Goal: Transaction & Acquisition: Purchase product/service

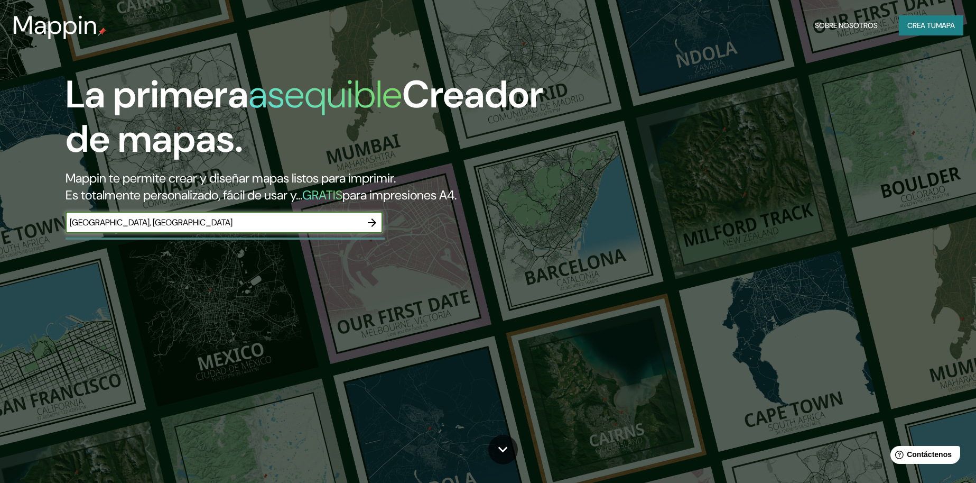
type input "[GEOGRAPHIC_DATA], [GEOGRAPHIC_DATA]"
click at [371, 222] on icon "button" at bounding box center [372, 222] width 8 height 8
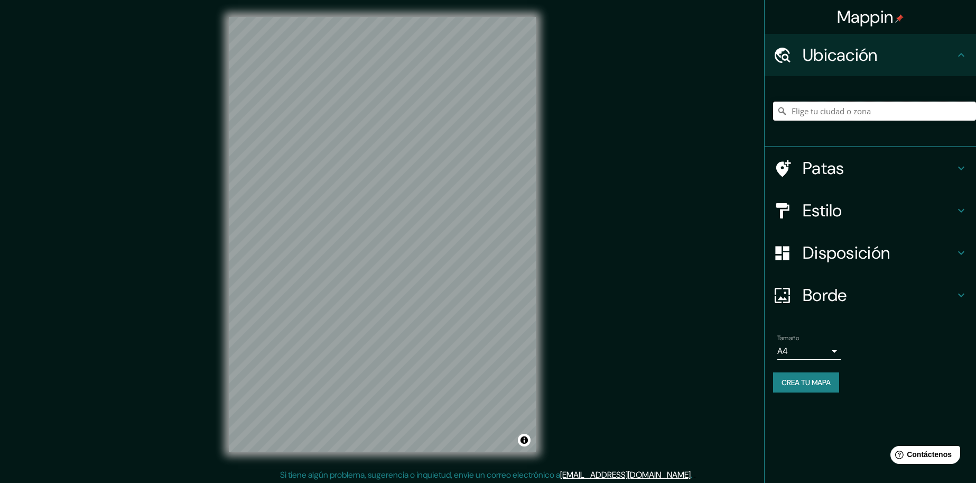
click at [813, 119] on input "Elige tu ciudad o zona" at bounding box center [874, 110] width 203 height 19
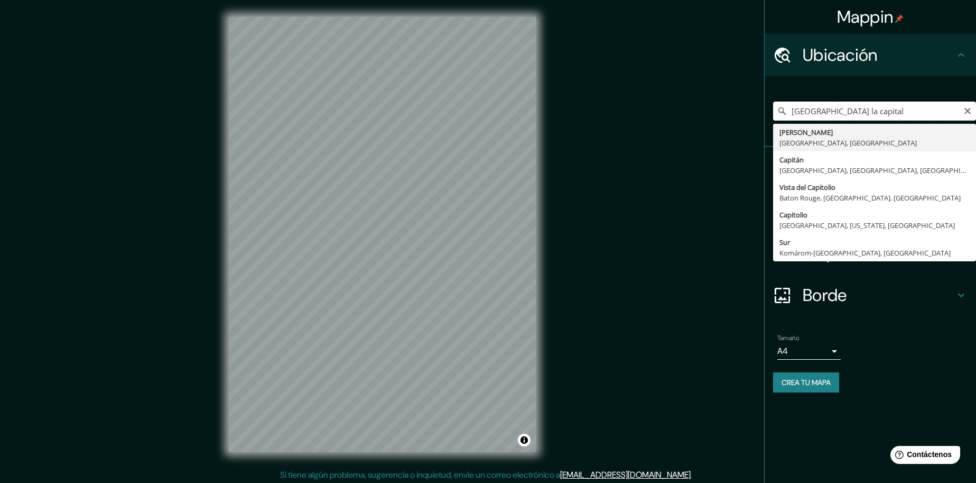
click at [963, 106] on input "[GEOGRAPHIC_DATA] la capital" at bounding box center [874, 110] width 203 height 19
type input "[GEOGRAPHIC_DATA] la capital"
click at [972, 108] on icon "Claro" at bounding box center [968, 111] width 8 height 8
type input "[GEOGRAPHIC_DATA], [GEOGRAPHIC_DATA], [GEOGRAPHIC_DATA]"
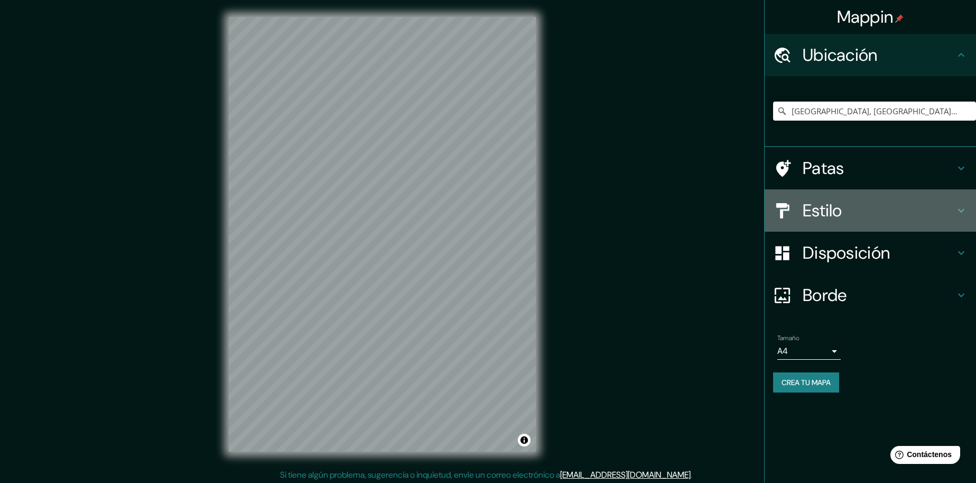
click at [847, 203] on h4 "Estilo" at bounding box center [879, 210] width 152 height 21
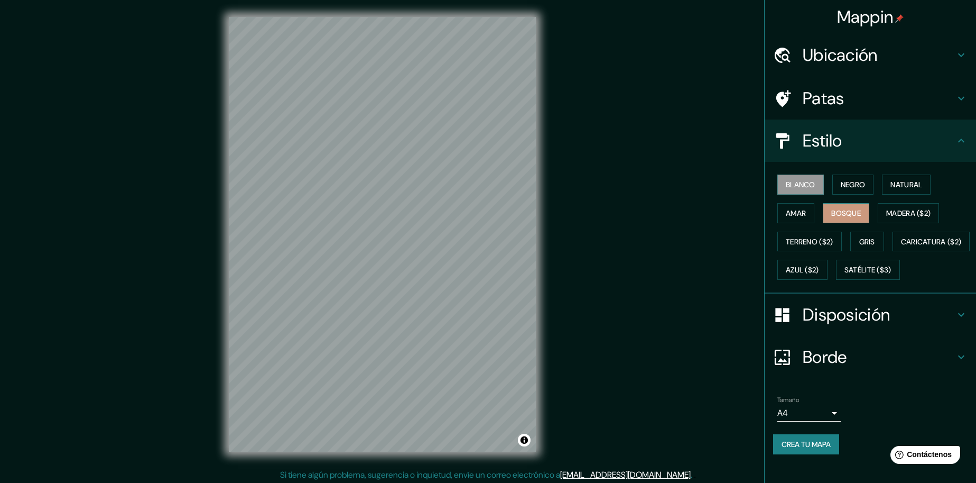
click at [835, 211] on font "Bosque" at bounding box center [847, 213] width 30 height 10
click at [835, 213] on font "Bosque" at bounding box center [847, 213] width 30 height 10
click at [911, 183] on font "Natural" at bounding box center [907, 185] width 32 height 10
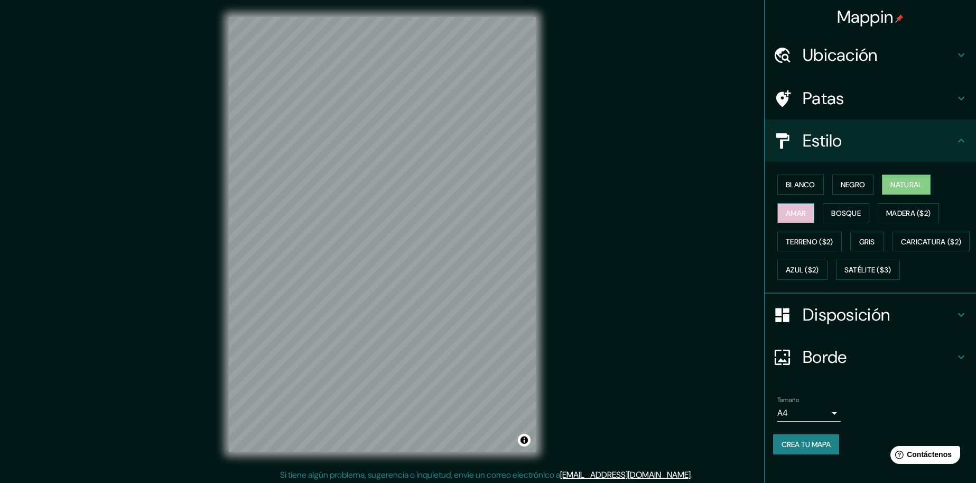
click at [800, 212] on button "Amar" at bounding box center [796, 213] width 37 height 20
click at [792, 242] on font "Terreno ($2)" at bounding box center [810, 242] width 48 height 10
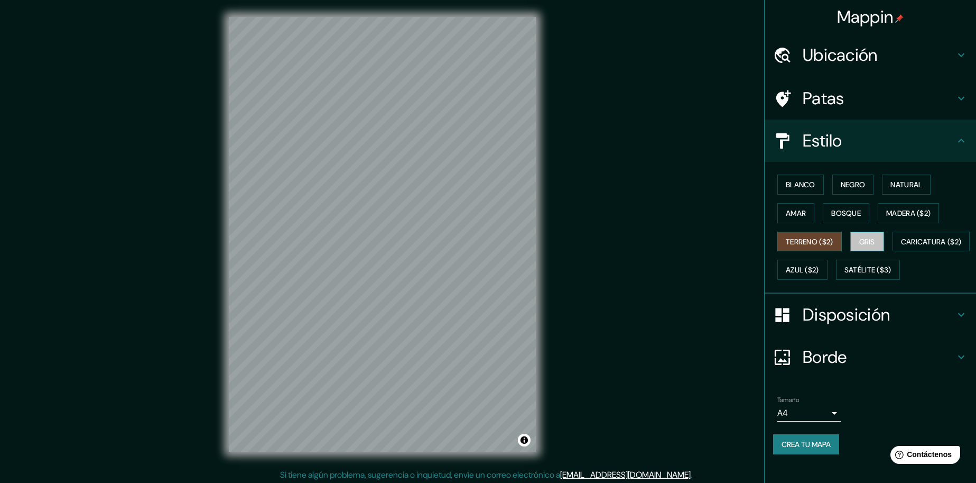
click at [868, 247] on font "Gris" at bounding box center [868, 242] width 16 height 14
click at [901, 246] on font "Caricatura ($2)" at bounding box center [931, 242] width 61 height 10
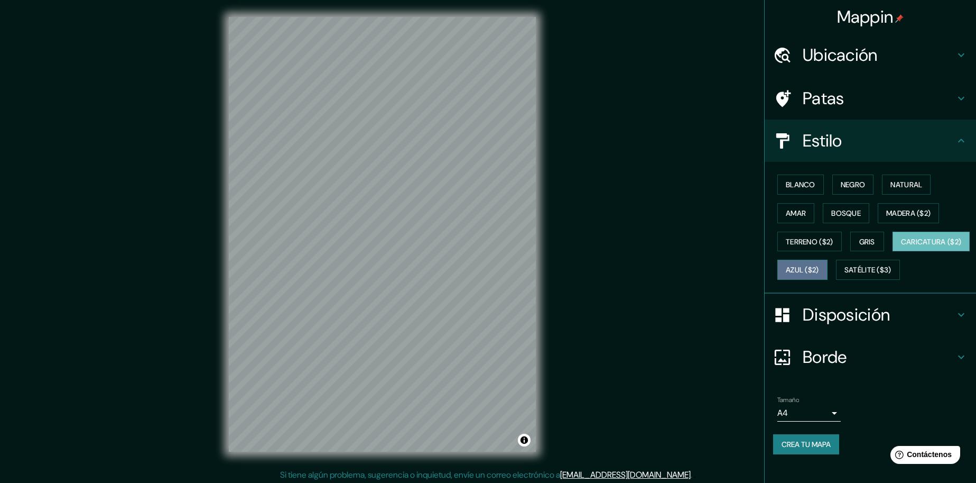
click at [819, 271] on font "Azul ($2)" at bounding box center [802, 270] width 33 height 10
click at [845, 275] on font "Satélite ($3)" at bounding box center [868, 270] width 47 height 10
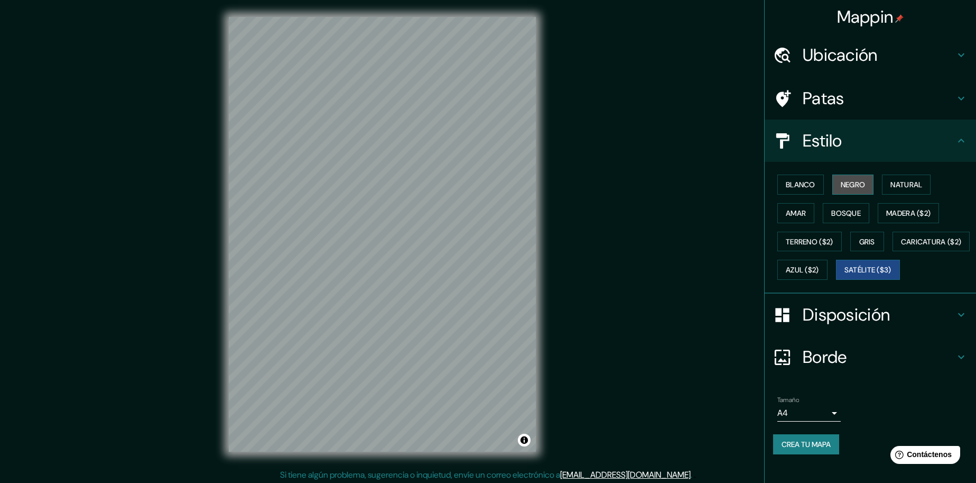
click at [846, 181] on font "Negro" at bounding box center [853, 185] width 25 height 10
click at [800, 187] on font "Blanco" at bounding box center [801, 185] width 30 height 10
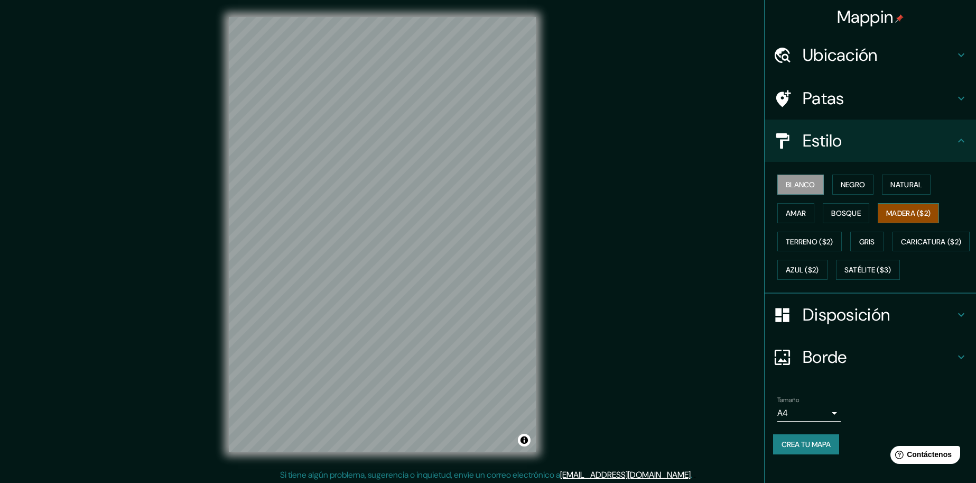
click at [912, 213] on font "Madera ($2)" at bounding box center [908, 213] width 44 height 10
click at [955, 135] on icon at bounding box center [961, 140] width 13 height 13
click at [957, 135] on icon at bounding box center [961, 140] width 13 height 13
click at [836, 326] on font "Disposición" at bounding box center [846, 314] width 87 height 22
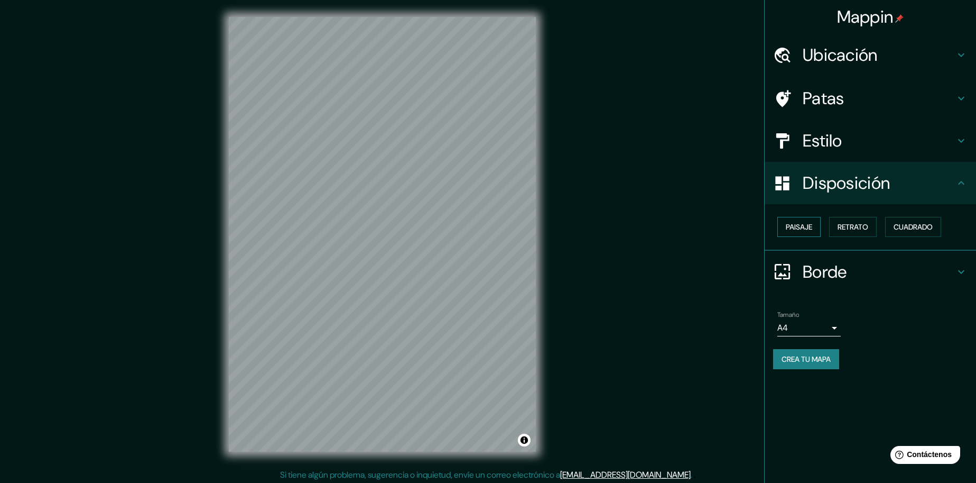
click at [805, 228] on font "Paisaje" at bounding box center [799, 227] width 26 height 10
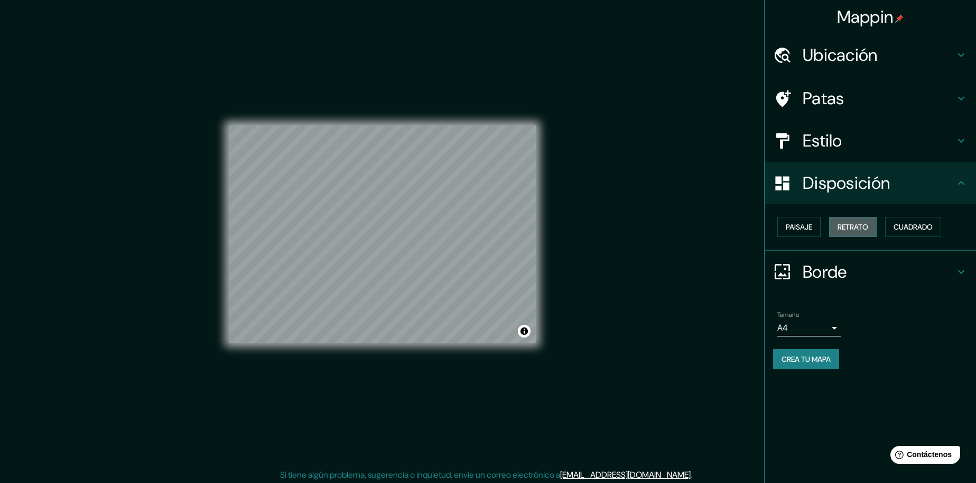
click at [857, 226] on font "Retrato" at bounding box center [853, 227] width 31 height 10
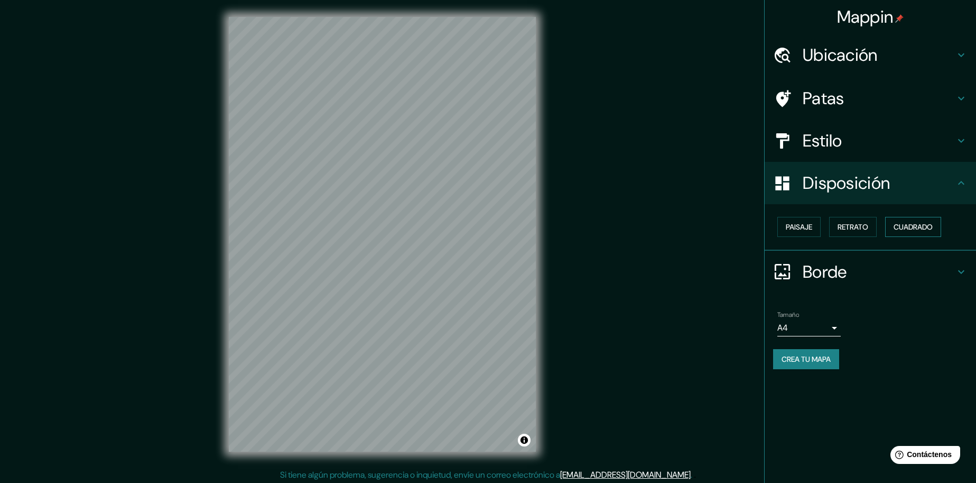
click at [898, 229] on font "Cuadrado" at bounding box center [913, 227] width 39 height 10
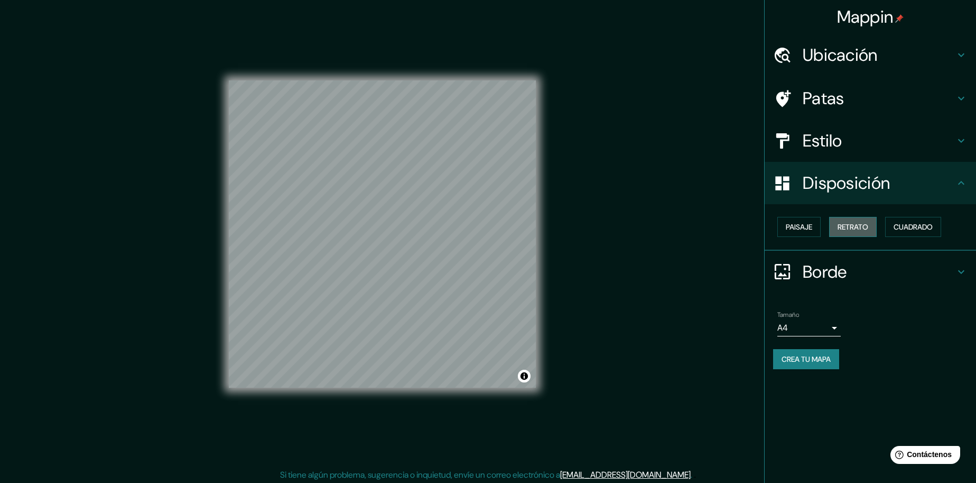
click at [858, 228] on font "Retrato" at bounding box center [853, 227] width 31 height 10
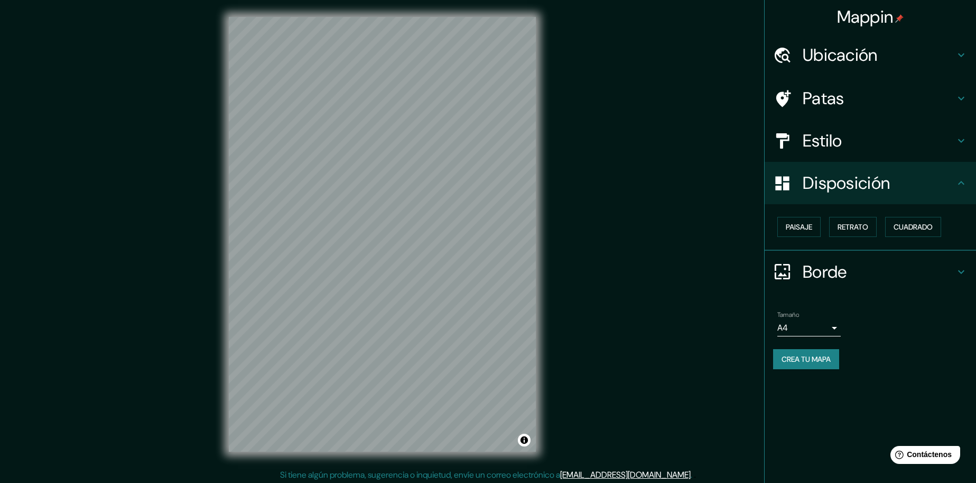
click at [891, 274] on h4 "Borde" at bounding box center [879, 271] width 152 height 21
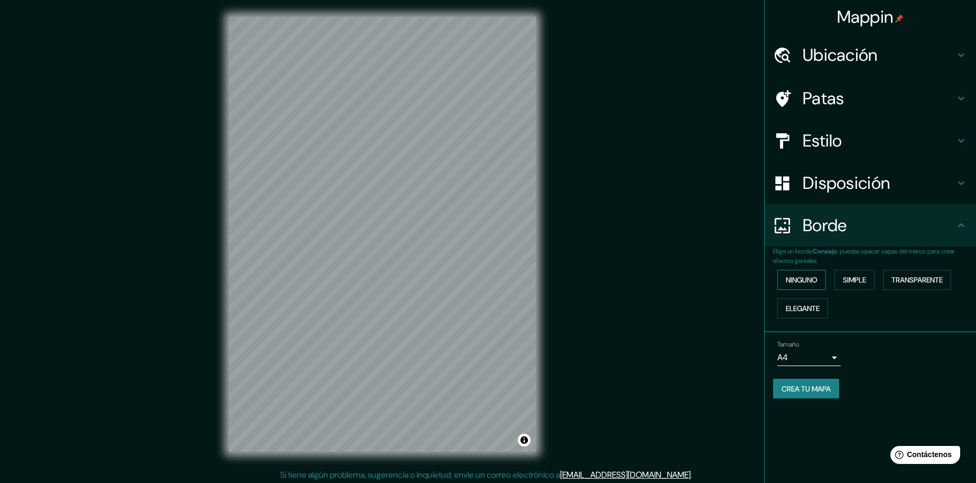
click at [819, 280] on button "Ninguno" at bounding box center [802, 280] width 49 height 20
click at [857, 276] on font "Simple" at bounding box center [854, 280] width 23 height 10
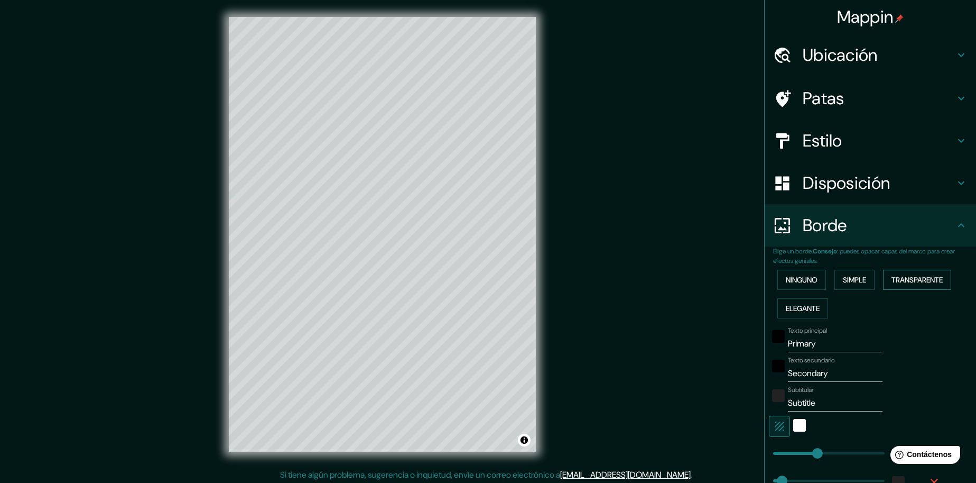
click at [911, 278] on font "Transparente" at bounding box center [917, 280] width 51 height 10
click at [801, 276] on font "Ninguno" at bounding box center [802, 280] width 32 height 10
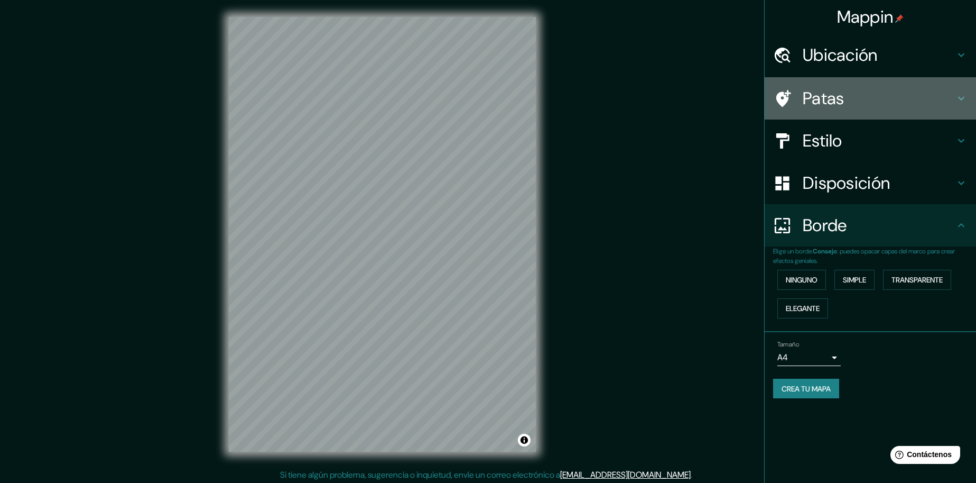
click at [830, 94] on font "Patas" at bounding box center [824, 98] width 42 height 22
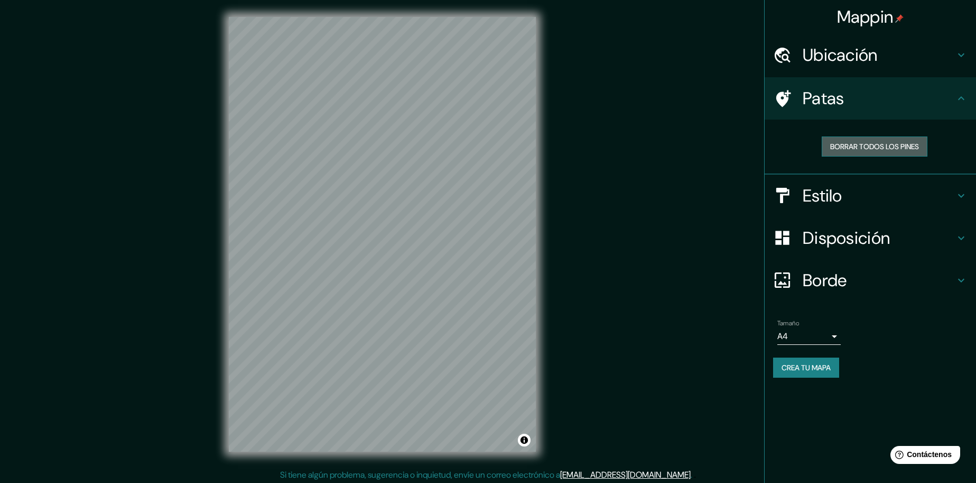
click at [866, 149] on font "Borrar todos los pines" at bounding box center [874, 147] width 89 height 10
click at [869, 151] on font "Borrar todos los pines" at bounding box center [874, 147] width 89 height 10
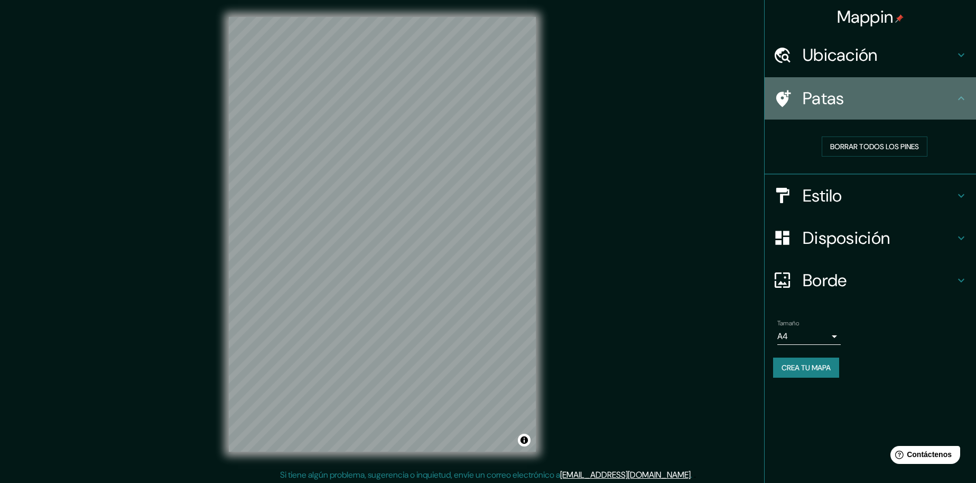
click at [890, 95] on h4 "Patas" at bounding box center [879, 98] width 152 height 21
